Goal: Task Accomplishment & Management: Use online tool/utility

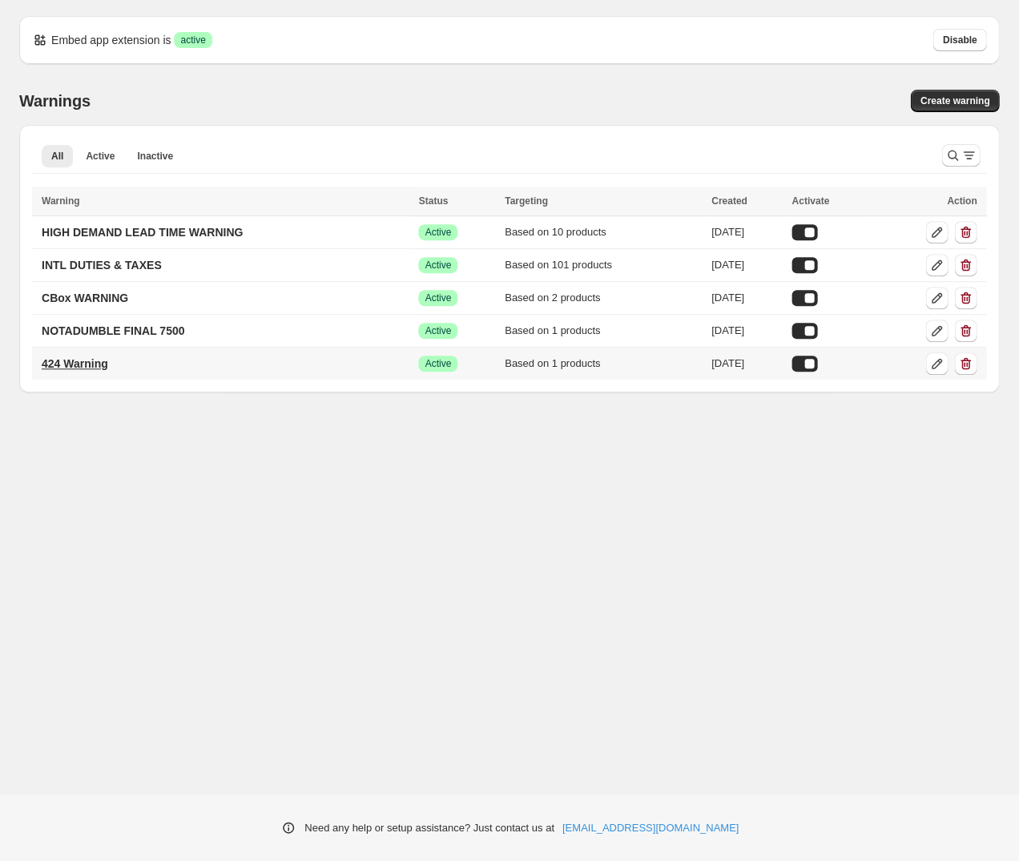
click at [67, 356] on p "424 Warning" at bounding box center [75, 364] width 67 height 16
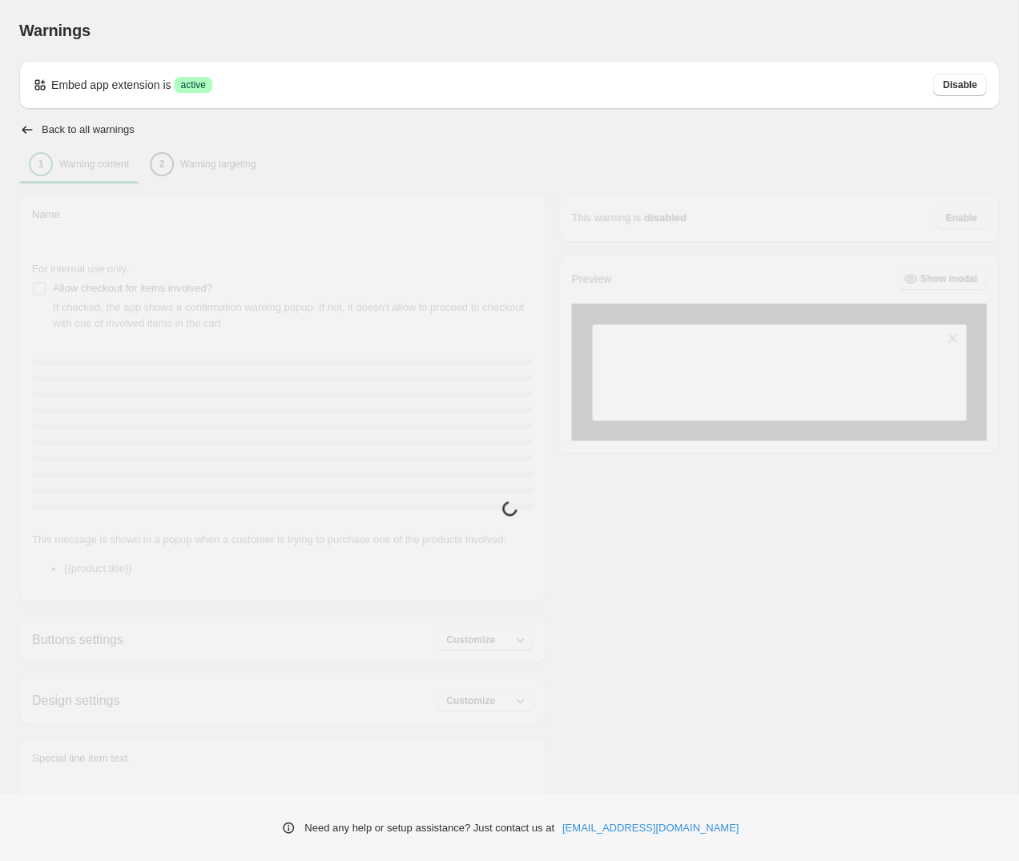
type input "**********"
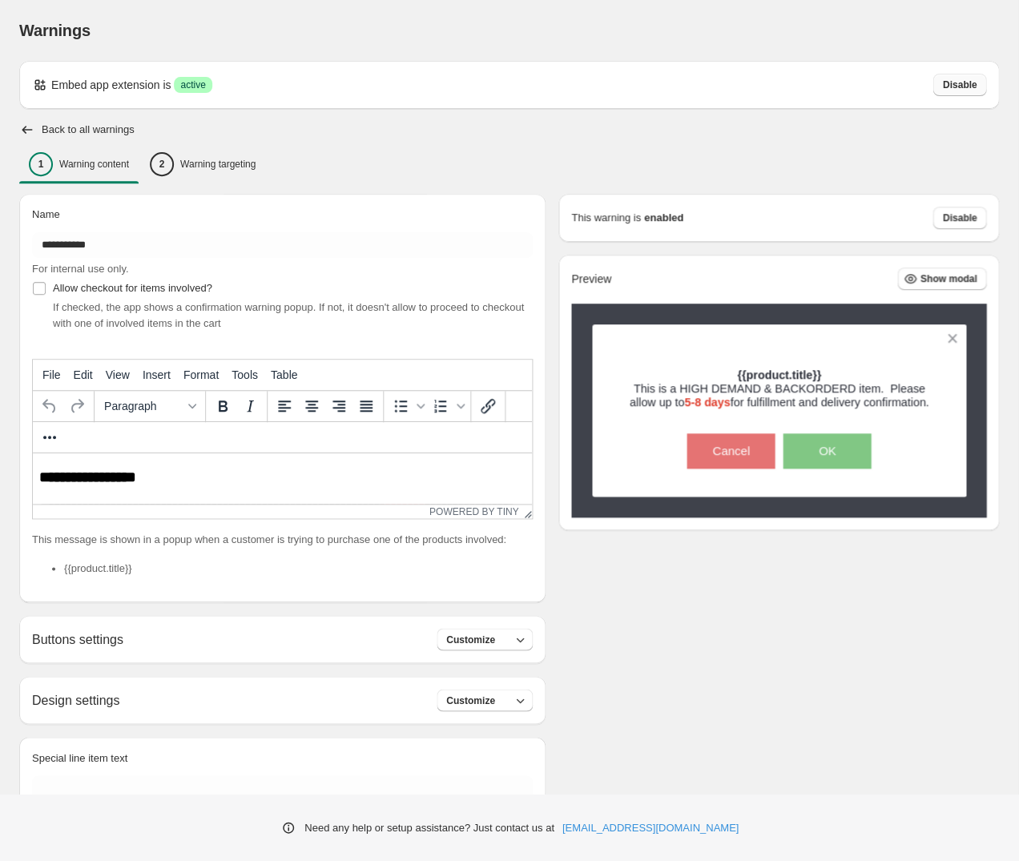
click at [977, 79] on span "Disable" at bounding box center [959, 85] width 34 height 13
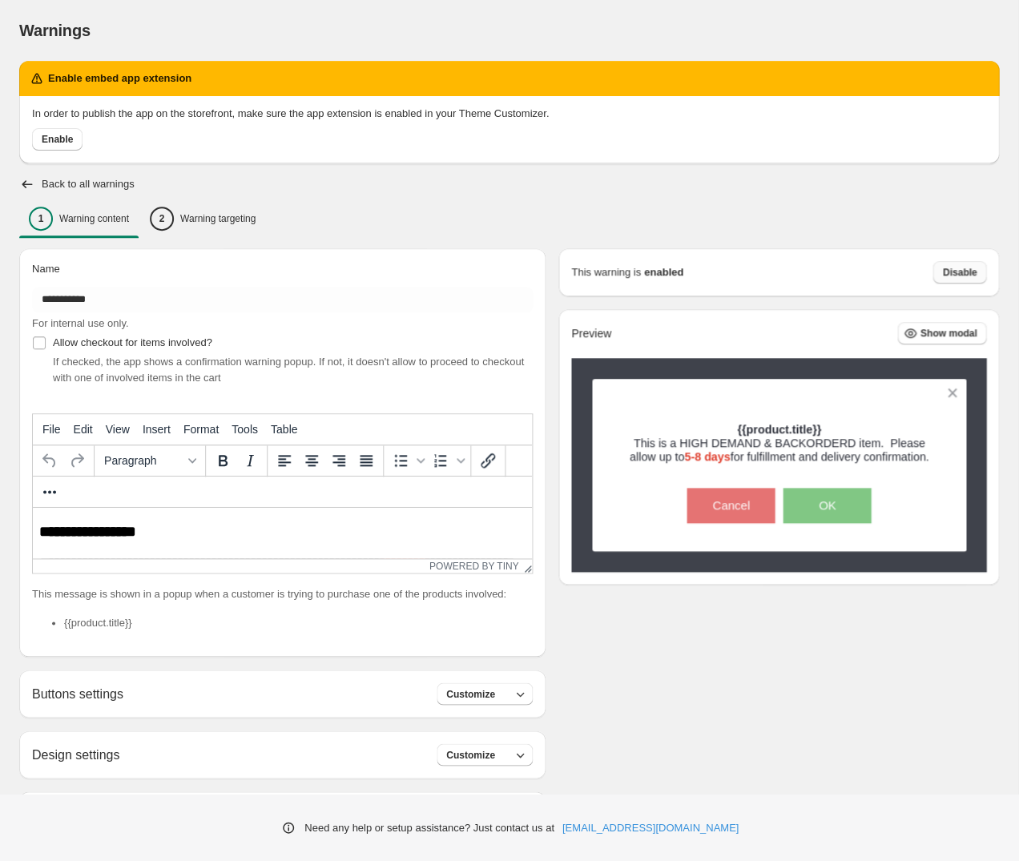
click at [967, 266] on span "Disable" at bounding box center [959, 272] width 34 height 13
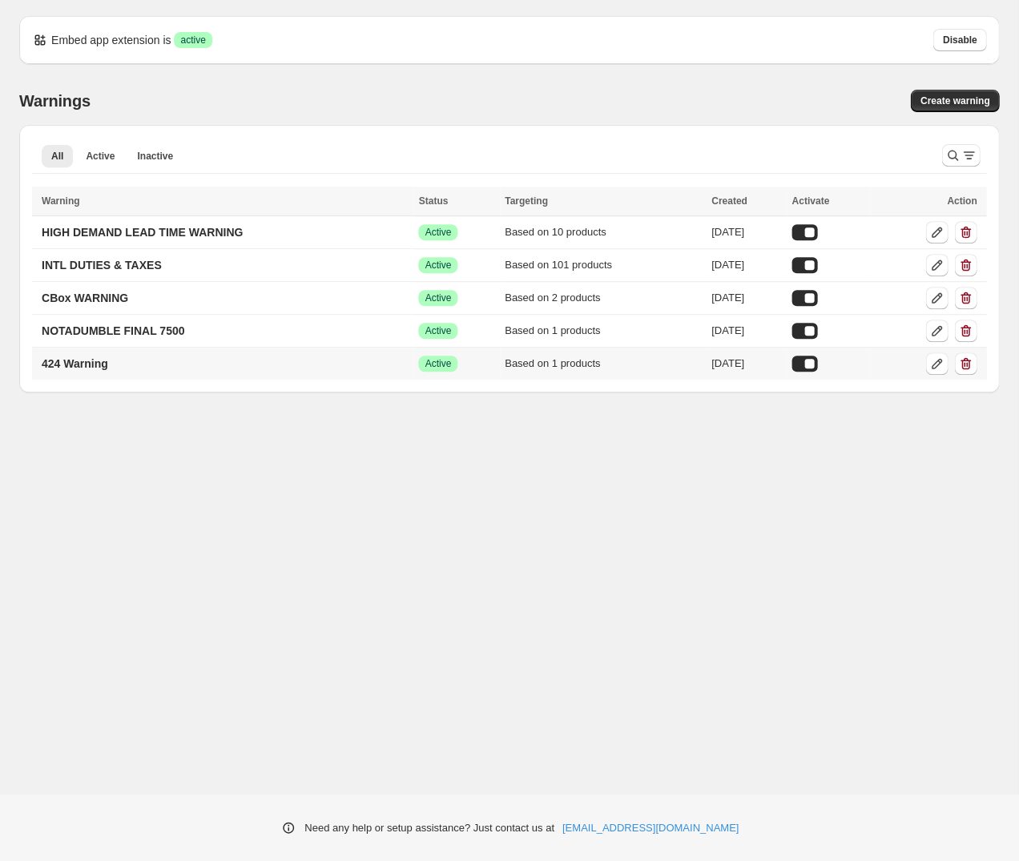
click at [814, 356] on div at bounding box center [805, 364] width 26 height 16
click at [59, 356] on p "424 Warning" at bounding box center [75, 364] width 67 height 16
